Goal: Use online tool/utility

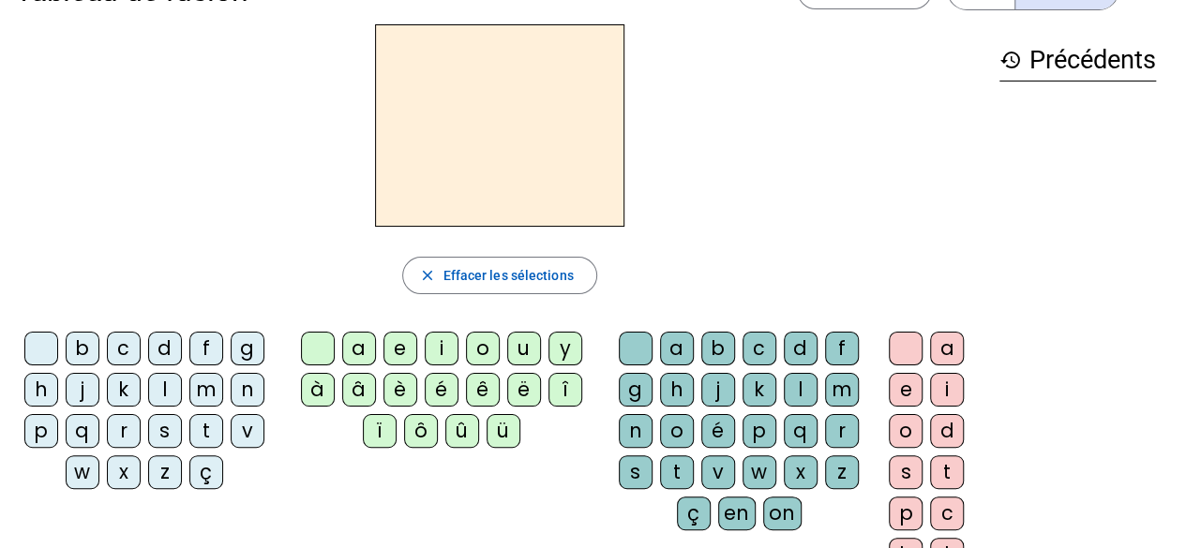
scroll to position [58, 0]
click at [200, 392] on div "m" at bounding box center [206, 390] width 34 height 34
click at [472, 342] on div "o" at bounding box center [483, 349] width 34 height 34
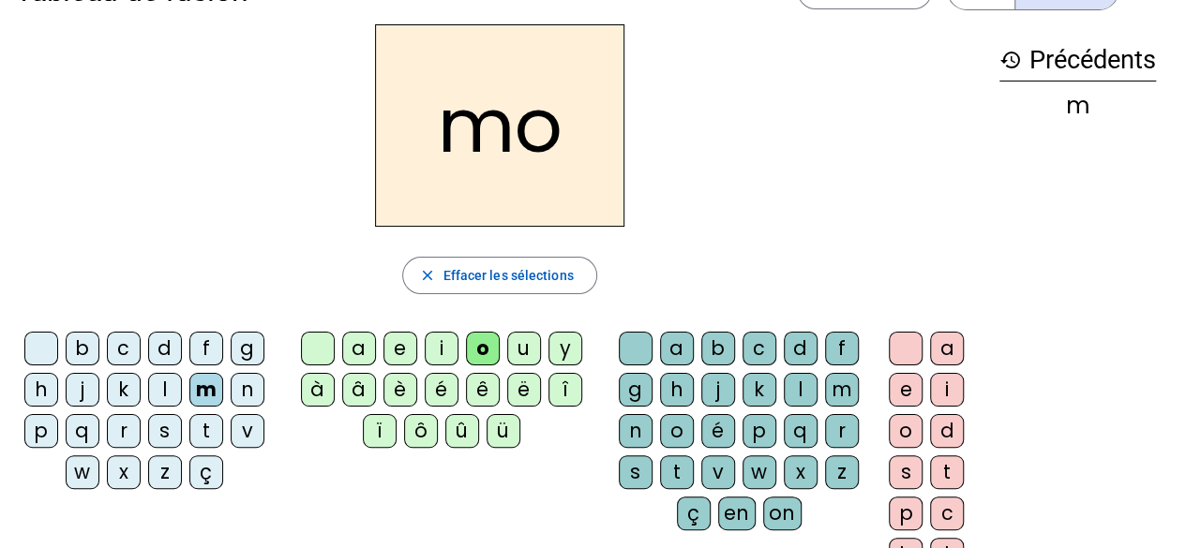
click at [683, 469] on div "t" at bounding box center [677, 473] width 34 height 34
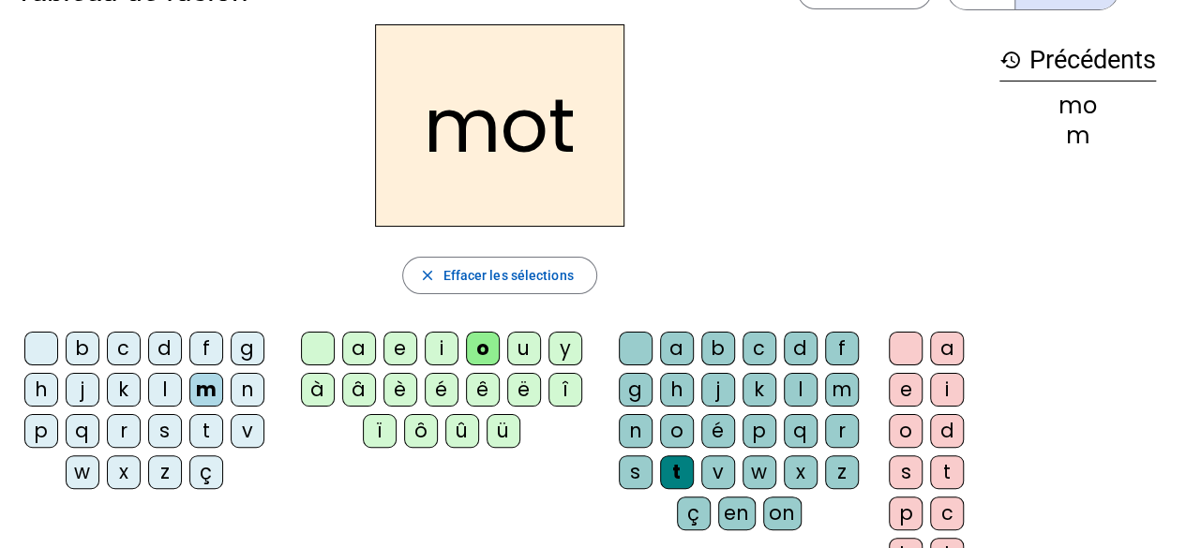
click at [35, 432] on div "p" at bounding box center [41, 431] width 34 height 34
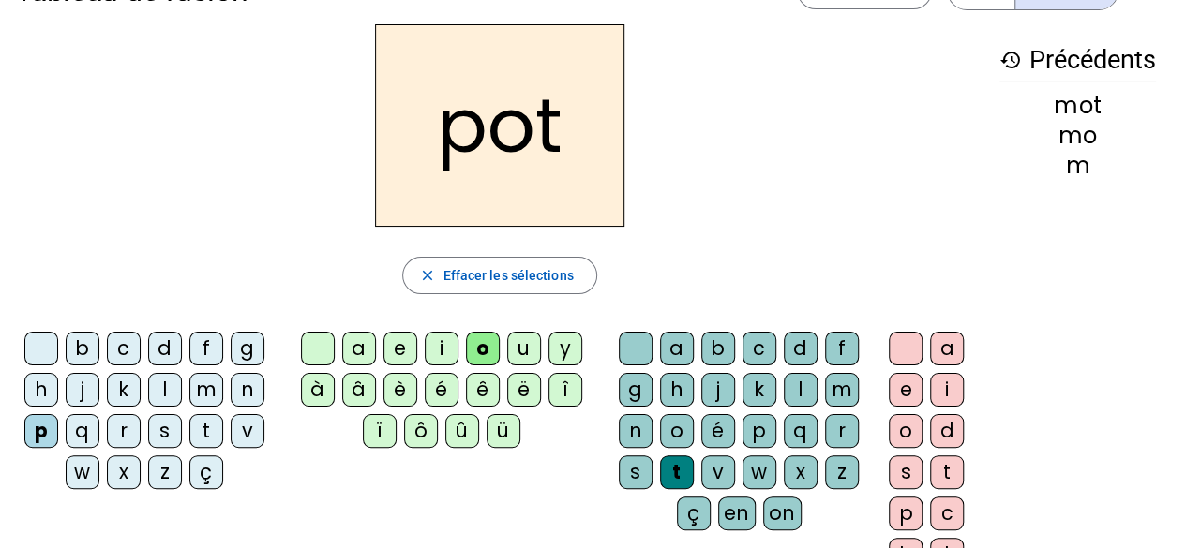
click at [161, 386] on div "l" at bounding box center [165, 390] width 34 height 34
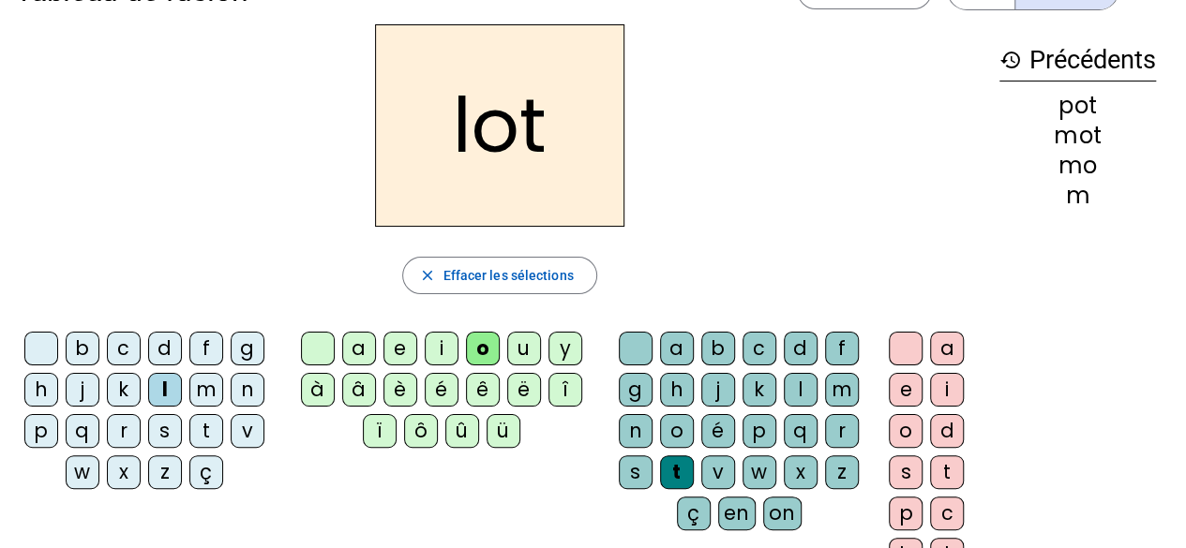
click at [128, 432] on div "r" at bounding box center [124, 431] width 34 height 34
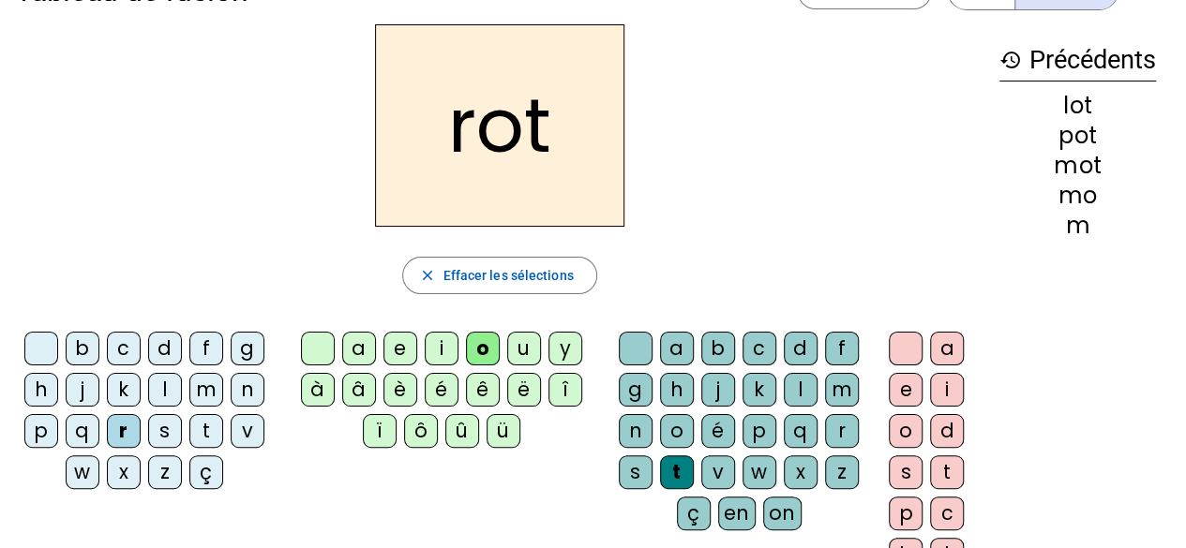
click at [360, 342] on div "a" at bounding box center [359, 349] width 34 height 34
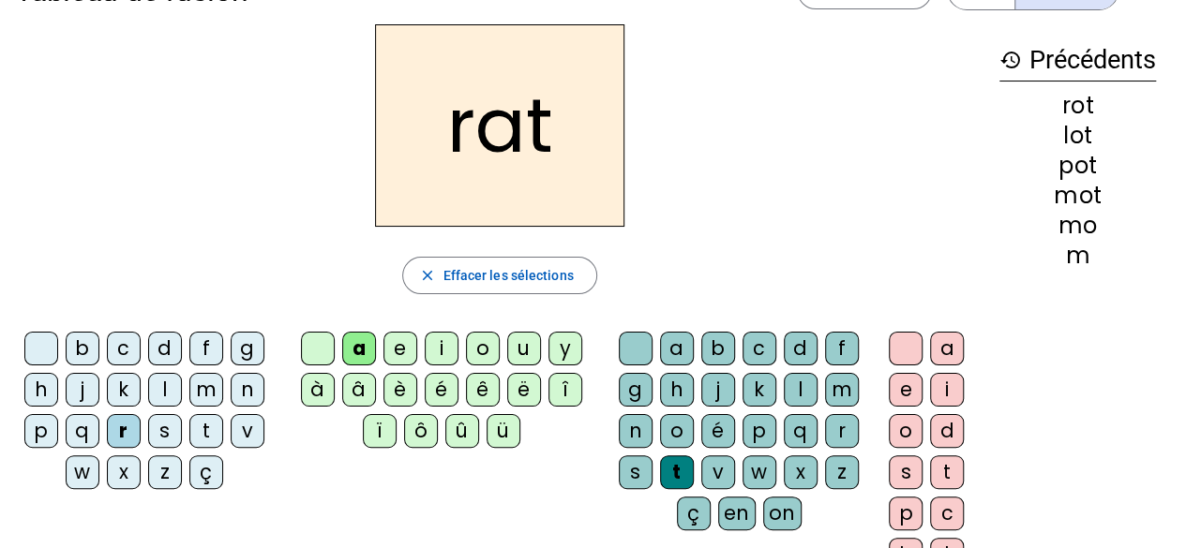
click at [435, 344] on div "i" at bounding box center [442, 349] width 34 height 34
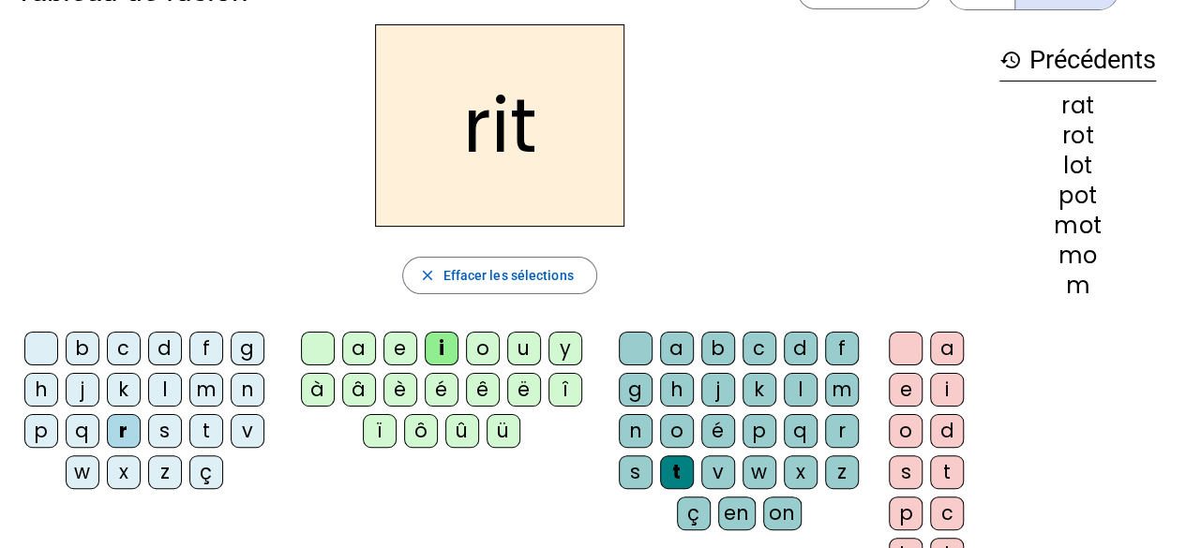
click at [240, 430] on div "v" at bounding box center [248, 431] width 34 height 34
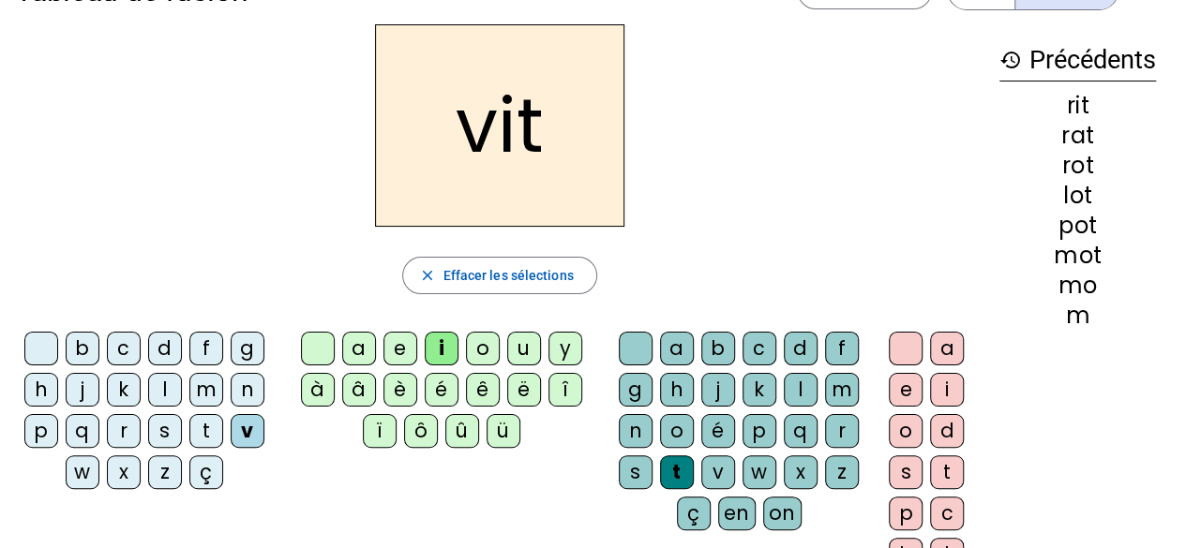
click at [201, 391] on div "m" at bounding box center [206, 390] width 34 height 34
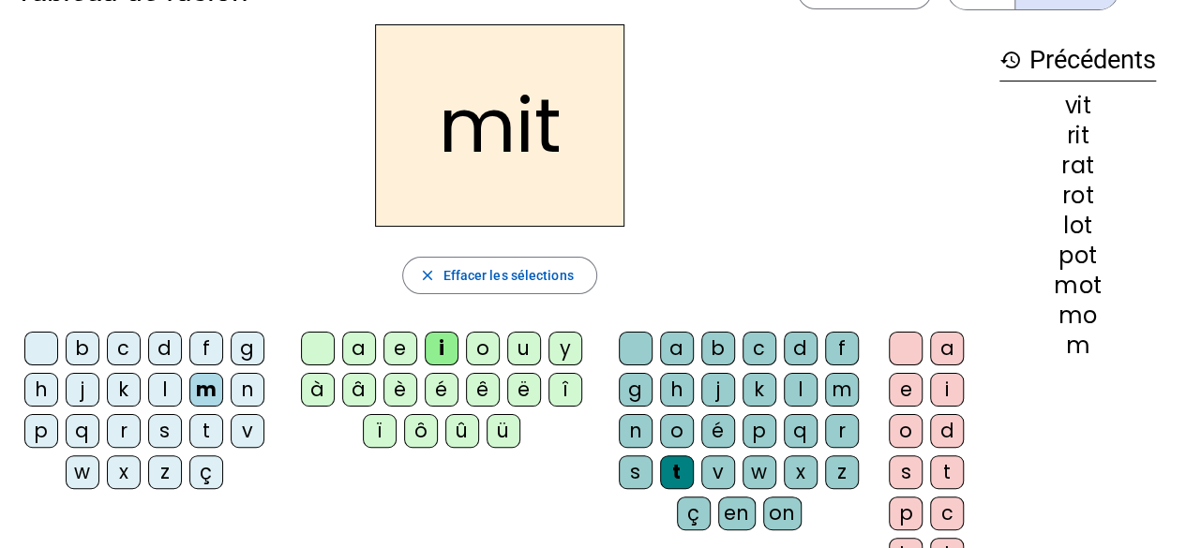
click at [238, 419] on div "v" at bounding box center [248, 431] width 34 height 34
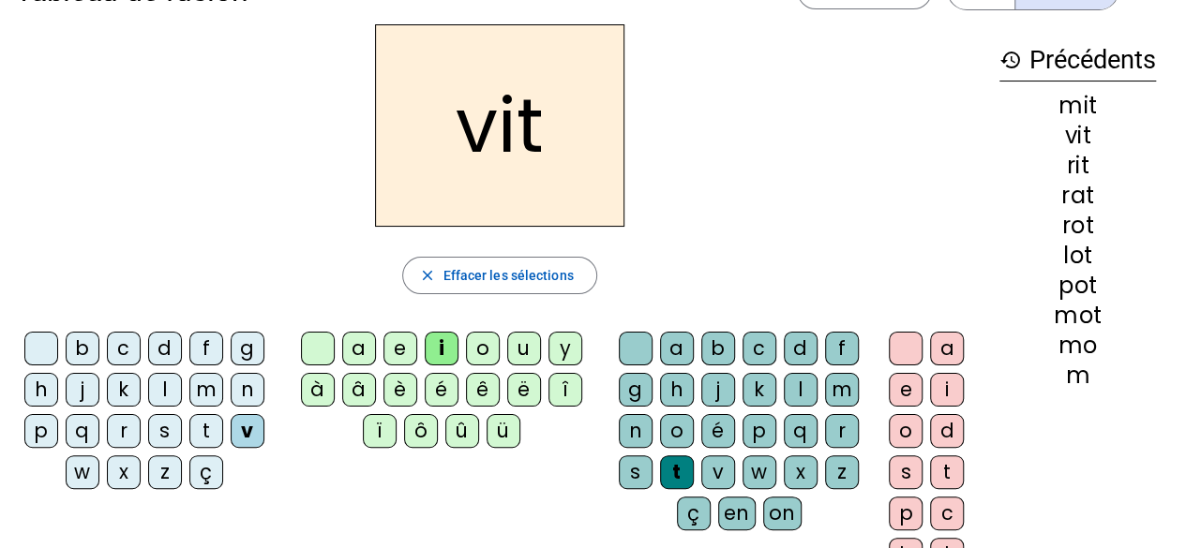
click at [895, 393] on div "e" at bounding box center [906, 390] width 34 height 34
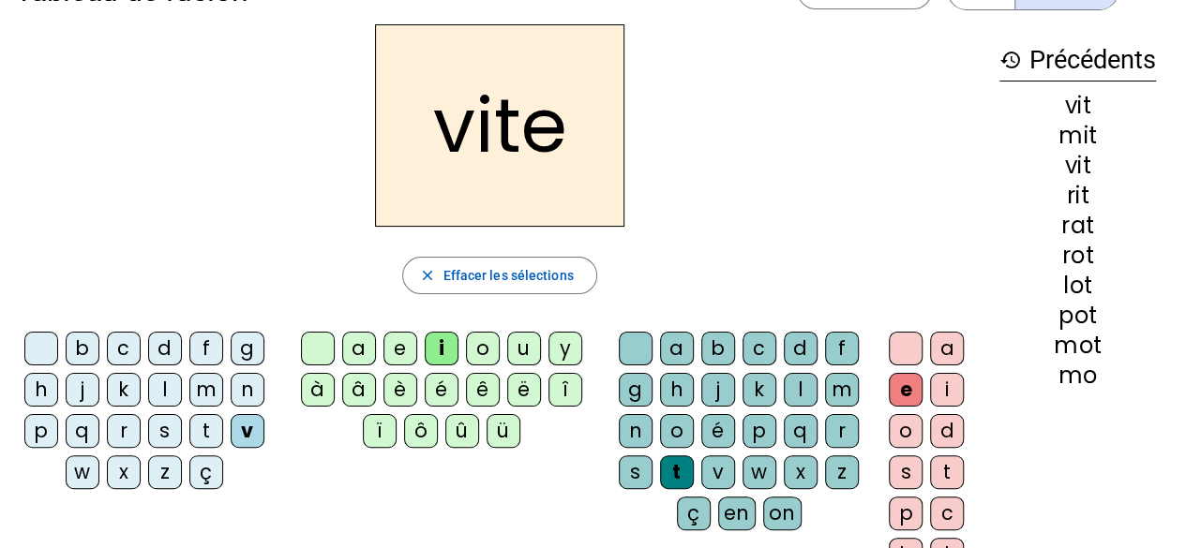
click at [896, 361] on div at bounding box center [906, 349] width 34 height 34
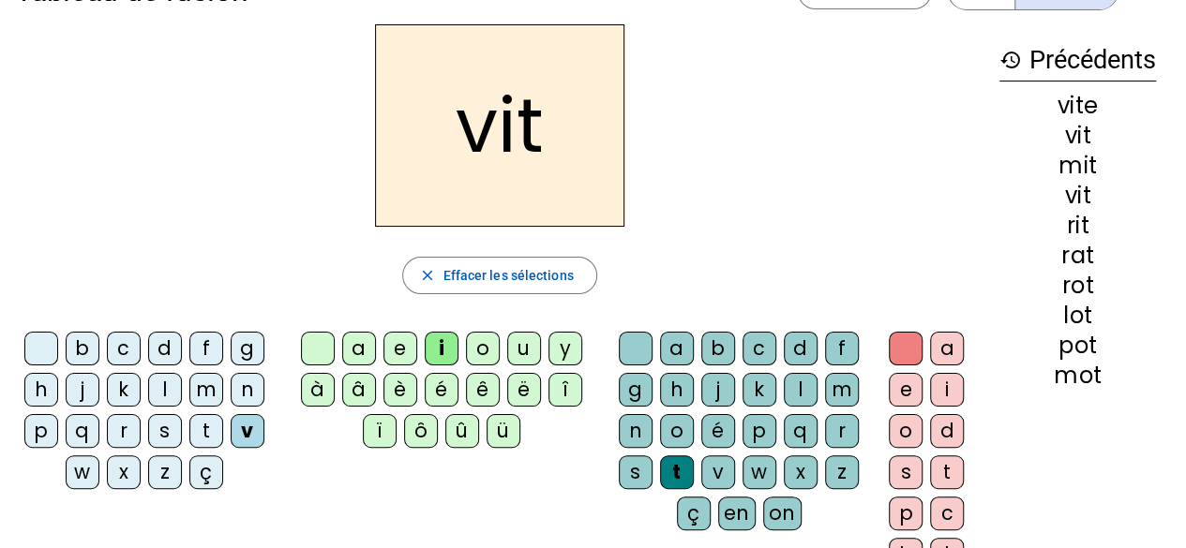
click at [200, 389] on div "m" at bounding box center [206, 390] width 34 height 34
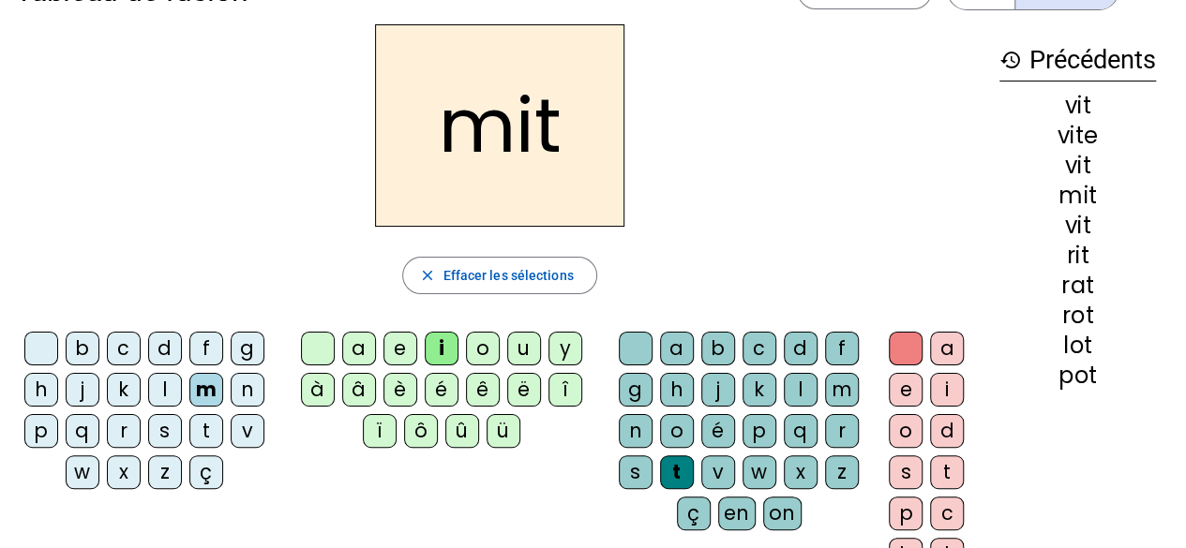
click at [158, 340] on div "d" at bounding box center [165, 349] width 34 height 34
